Goal: Register for event/course

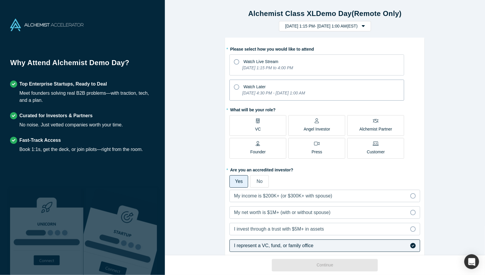
click at [236, 85] on icon at bounding box center [236, 86] width 5 height 5
click at [0, 0] on input "Watch Later [DATE] 4:30 PM - [DATE] 1:00 AM" at bounding box center [0, 0] width 0 height 0
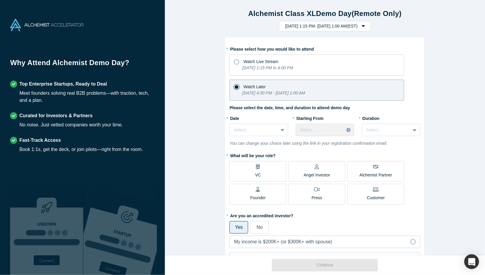
click at [260, 171] on div "VC" at bounding box center [258, 171] width 6 height 14
click at [0, 0] on input "VC" at bounding box center [0, 0] width 0 height 0
click at [283, 131] on icon at bounding box center [283, 130] width 4 height 6
click at [264, 156] on div "[DATE]" at bounding box center [259, 155] width 58 height 11
click at [314, 131] on div at bounding box center [319, 129] width 39 height 7
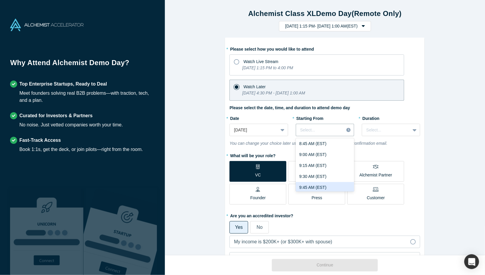
scroll to position [395, 0]
click at [321, 158] on div "9:00 AM (EST)" at bounding box center [325, 155] width 58 height 11
click at [392, 126] on div at bounding box center [386, 129] width 40 height 7
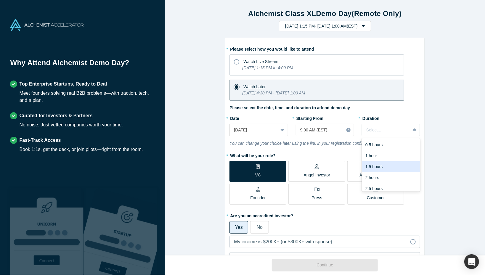
scroll to position [15, 0]
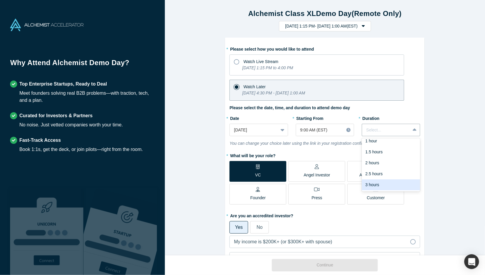
click at [394, 184] on div "3 hours" at bounding box center [391, 184] width 58 height 11
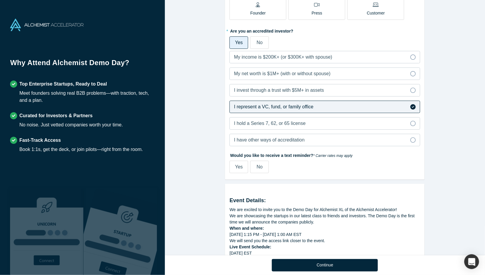
scroll to position [195, 0]
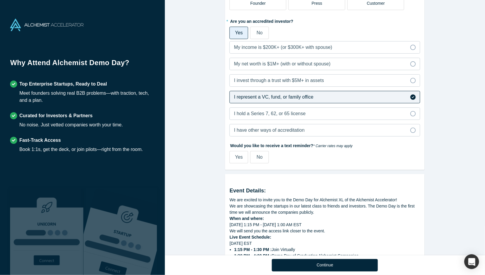
click at [262, 160] on div "No" at bounding box center [260, 157] width 6 height 7
click at [0, 0] on input "No" at bounding box center [0, 0] width 0 height 0
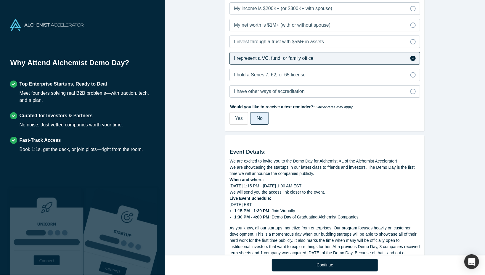
scroll to position [296, 0]
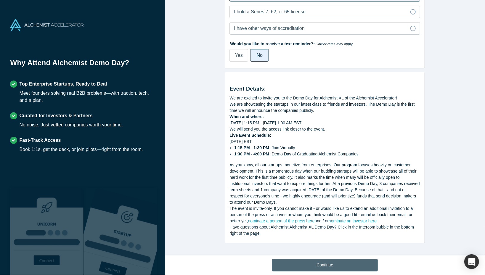
click at [300, 265] on button "Continue" at bounding box center [325, 265] width 106 height 12
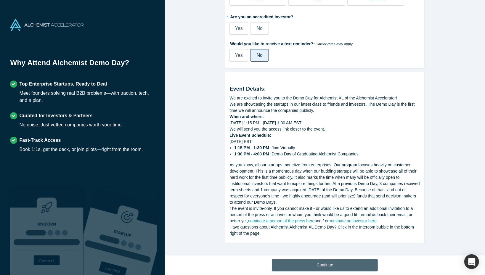
scroll to position [199, 0]
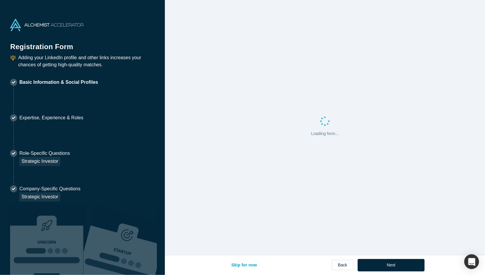
select select "US"
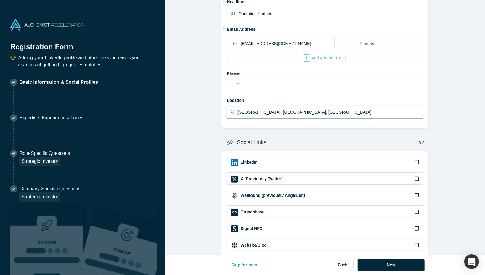
scroll to position [112, 0]
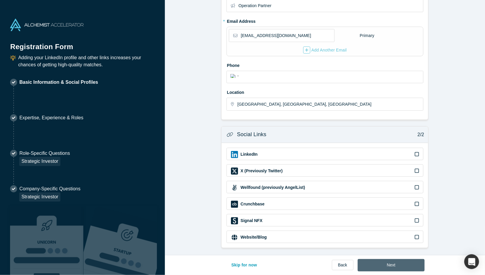
click at [377, 266] on button "Next" at bounding box center [391, 265] width 67 height 12
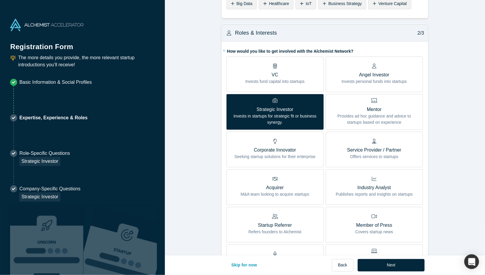
scroll to position [94, 0]
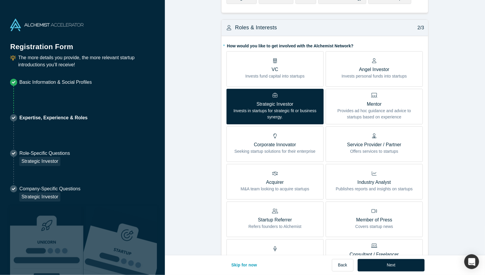
click at [293, 77] on p "Invests fund capital into startups" at bounding box center [275, 76] width 59 height 6
click at [0, 0] on input "VC Invests fund capital into startups" at bounding box center [0, 0] width 0 height 0
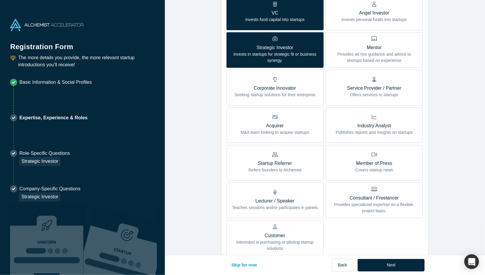
scroll to position [149, 0]
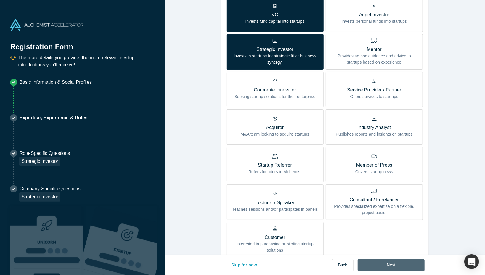
click at [376, 266] on button "Next" at bounding box center [391, 265] width 67 height 12
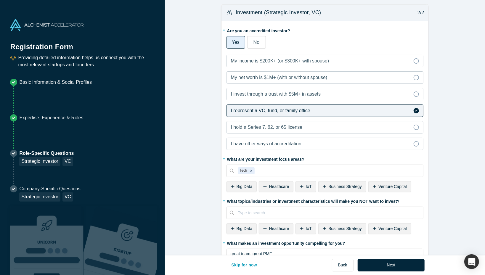
scroll to position [190, 0]
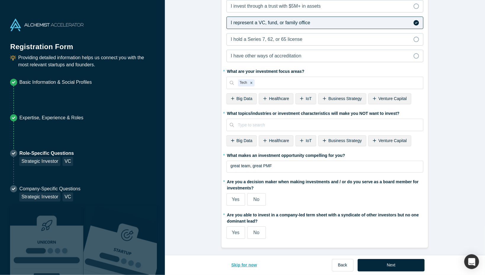
click at [247, 265] on button "Skip for now" at bounding box center [244, 265] width 38 height 12
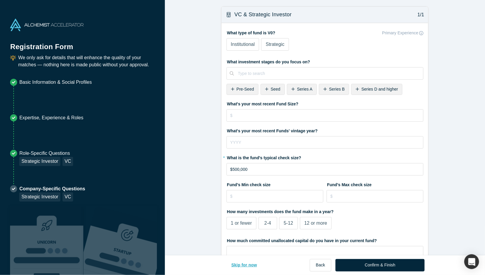
click at [251, 266] on button "Skip for now" at bounding box center [244, 265] width 38 height 12
click at [248, 265] on button "Skip for now" at bounding box center [244, 265] width 38 height 12
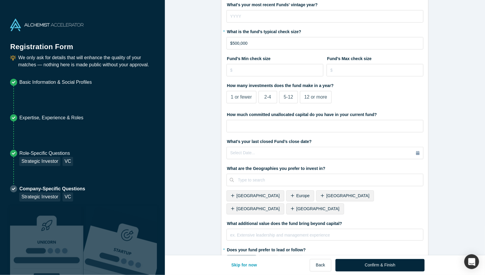
scroll to position [128, 0]
